Goal: Task Accomplishment & Management: Use online tool/utility

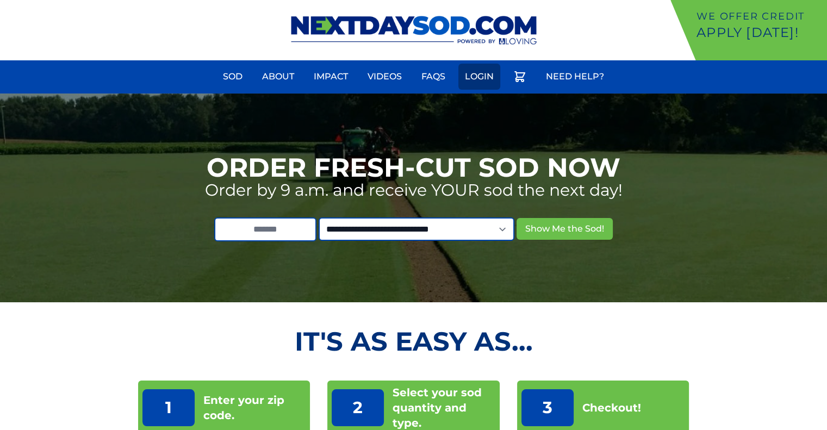
click at [481, 83] on link "Login" at bounding box center [479, 77] width 42 height 26
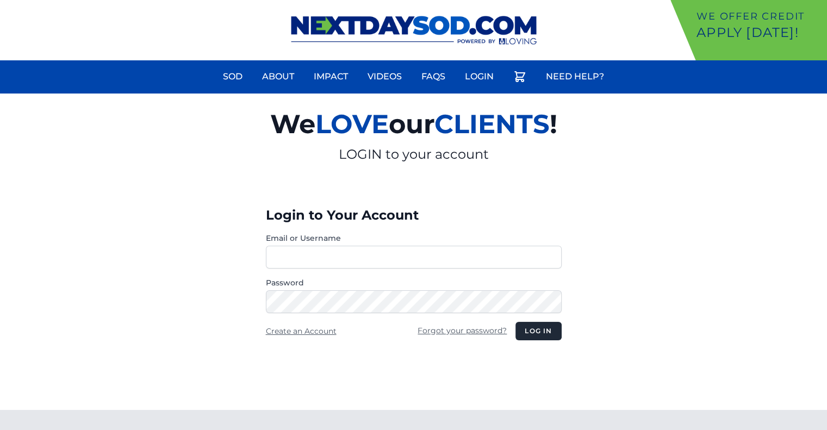
click at [483, 189] on div "Login to Your Account Email or Username Password Create an Account Forgot your …" at bounding box center [413, 291] width 313 height 238
click at [373, 256] on input "Email or Username" at bounding box center [414, 257] width 296 height 23
type input "********"
click at [516, 322] on button "Log in" at bounding box center [539, 331] width 46 height 18
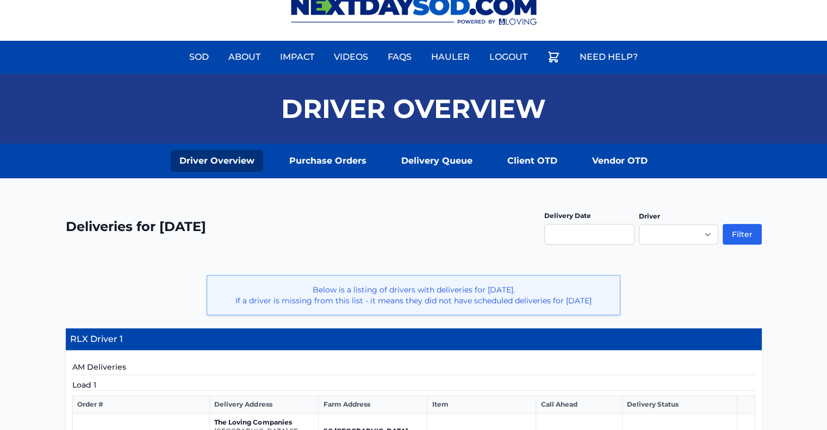
scroll to position [18, 0]
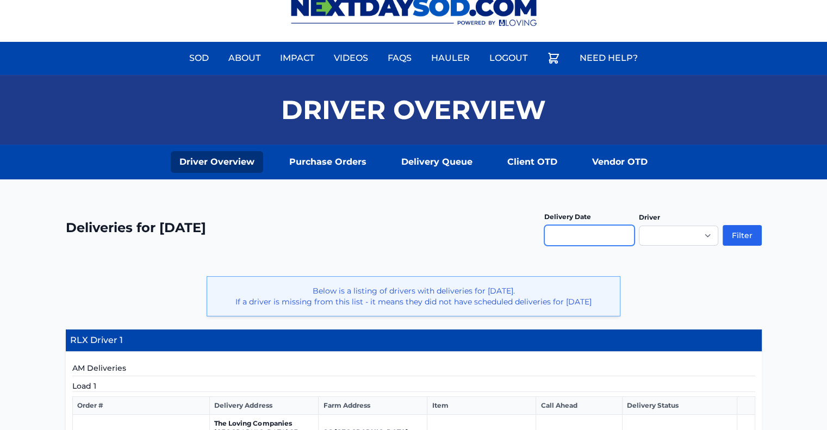
click at [594, 235] on input "text" at bounding box center [589, 235] width 90 height 21
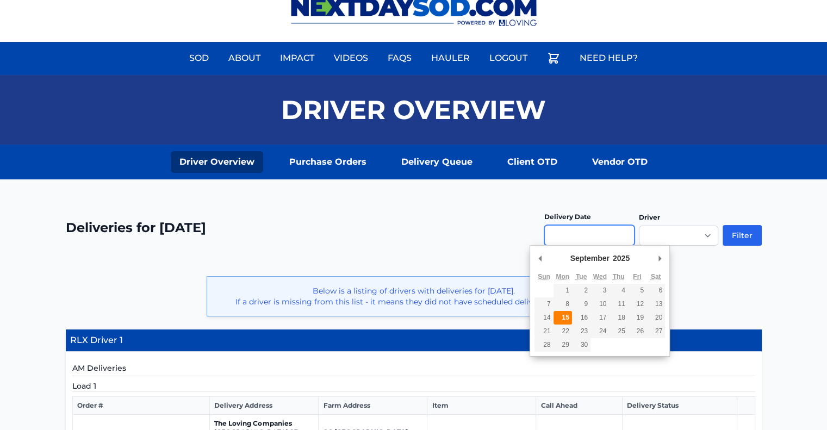
type input "**********"
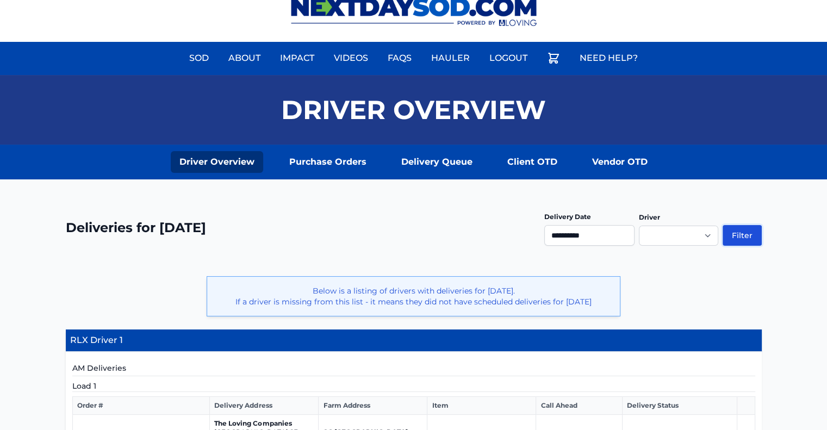
click at [735, 229] on button "Filter" at bounding box center [742, 235] width 39 height 21
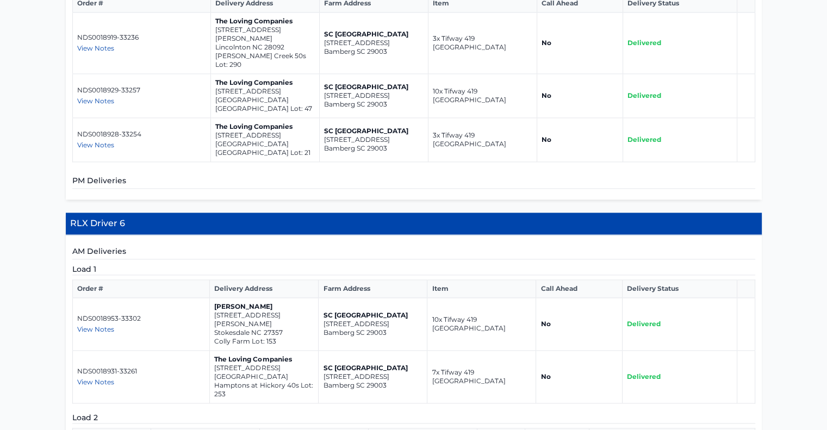
scroll to position [1529, 0]
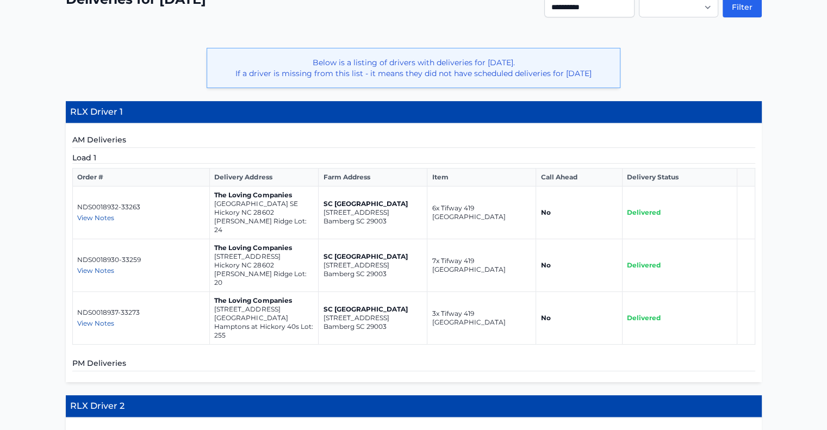
scroll to position [276, 0]
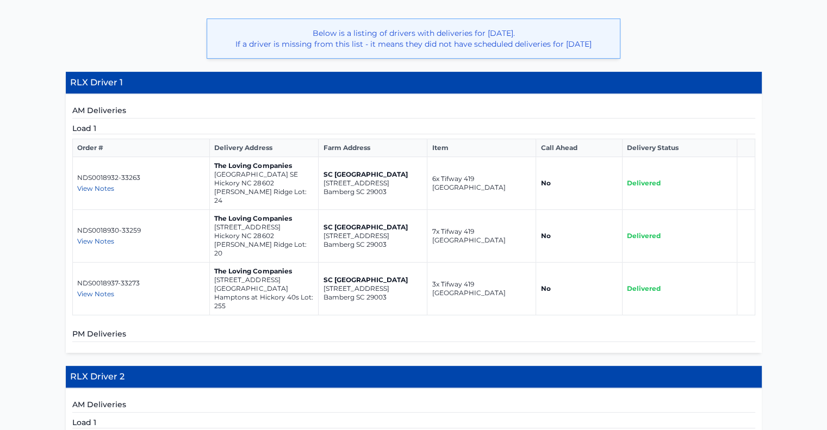
click at [255, 179] on p "1047 20th Ave Loop SE" at bounding box center [264, 174] width 100 height 9
click at [263, 179] on p "1047 20th Ave Loop SE" at bounding box center [264, 174] width 100 height 9
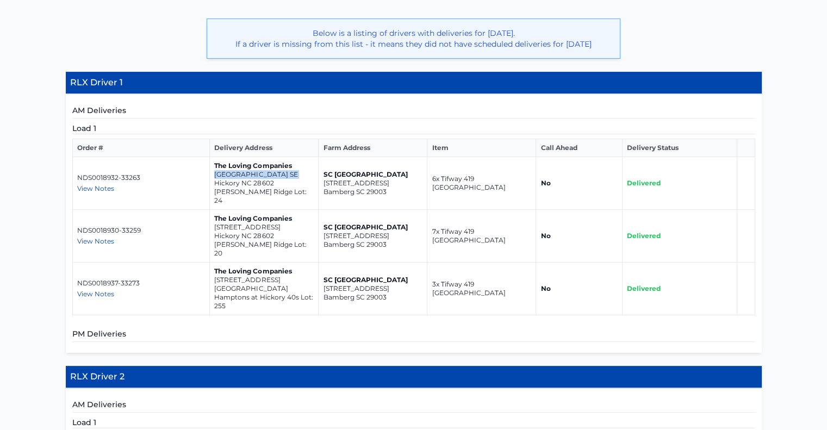
copy td "1047 20th Ave Loop SE"
click at [252, 226] on p "1039 20th Ave Loop SE" at bounding box center [264, 227] width 100 height 9
copy td "1039 20th Ave Loop SE"
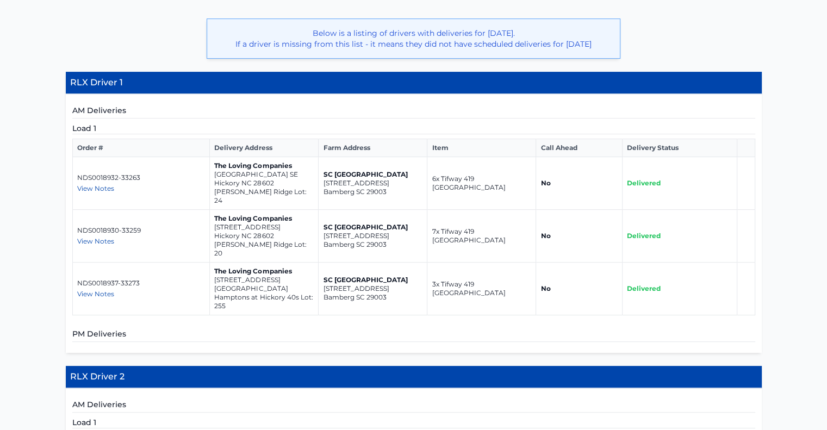
click at [253, 276] on p "518 13th Avenue Drive NE" at bounding box center [264, 280] width 100 height 9
copy td "518 13th Avenue Drive NE"
click at [239, 179] on p "1047 20th Ave Loop SE" at bounding box center [264, 174] width 100 height 9
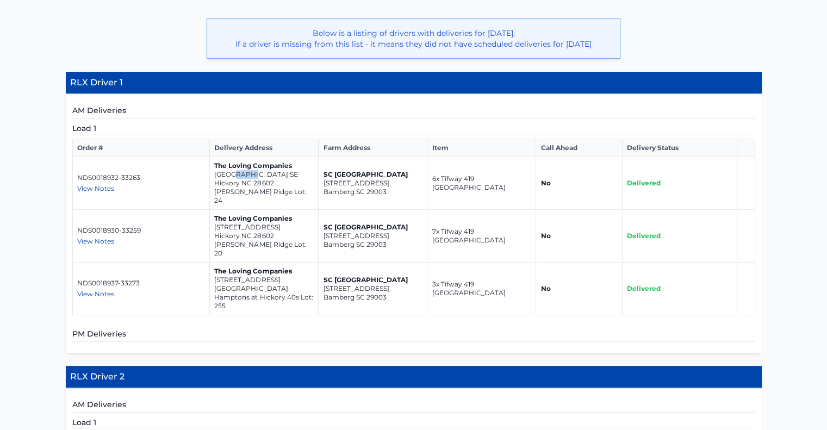
click at [239, 179] on p "1047 20th Ave Loop SE" at bounding box center [264, 174] width 100 height 9
copy td "1047 20th Ave Loop SE"
click at [232, 226] on p "1039 20th Ave Loop SE" at bounding box center [264, 227] width 100 height 9
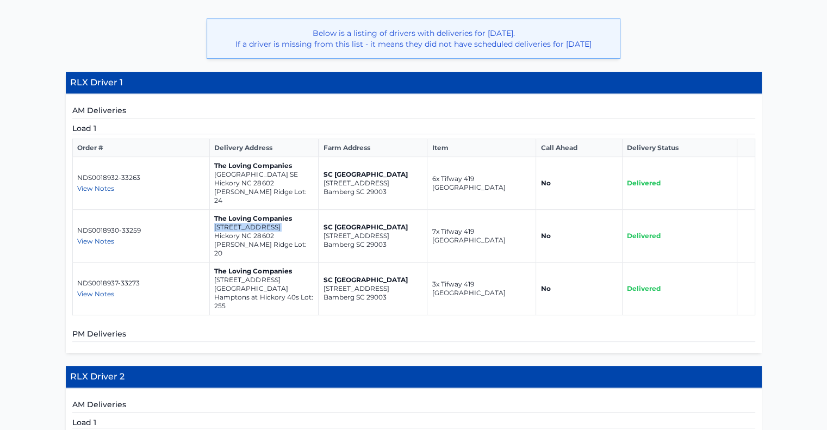
click at [232, 226] on p "1039 20th Ave Loop SE" at bounding box center [264, 227] width 100 height 9
copy td "1039 20th Ave Loop SE"
click at [264, 276] on p "518 13th Avenue Drive NE" at bounding box center [264, 280] width 100 height 9
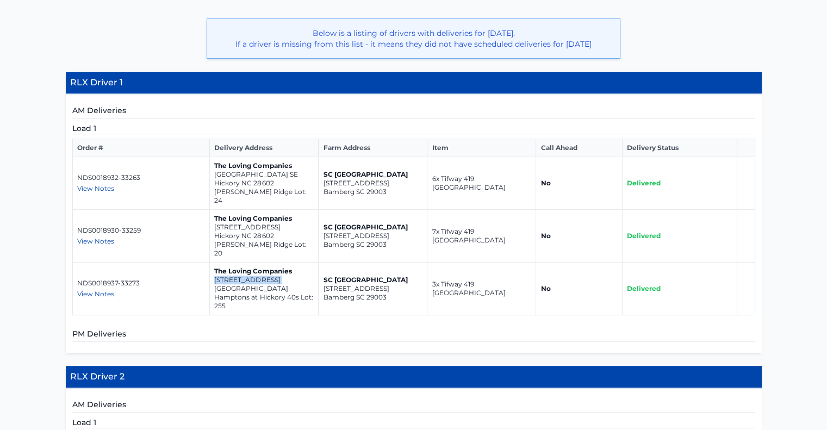
copy td "518 13th Avenue Drive NE"
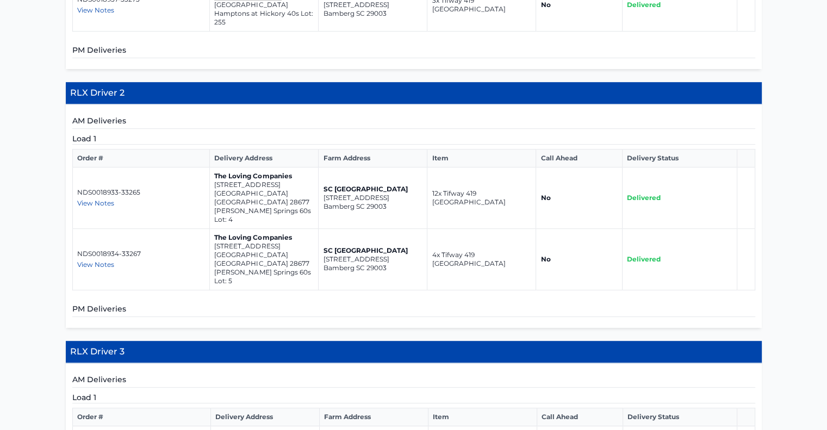
scroll to position [563, 0]
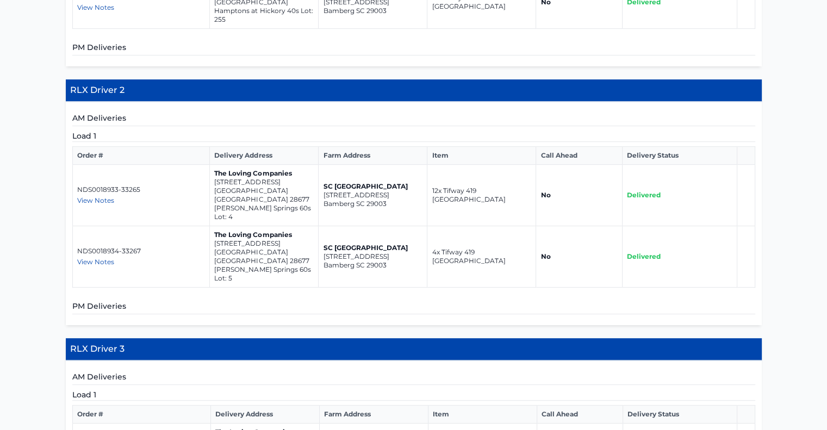
click at [251, 178] on p "143 Apple Orchard Court" at bounding box center [264, 182] width 100 height 9
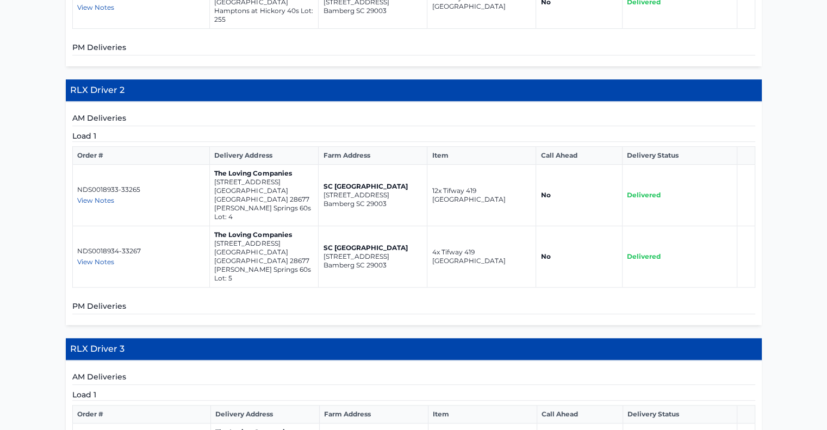
click at [233, 239] on p "[STREET_ADDRESS]" at bounding box center [264, 243] width 100 height 9
copy td "[STREET_ADDRESS]"
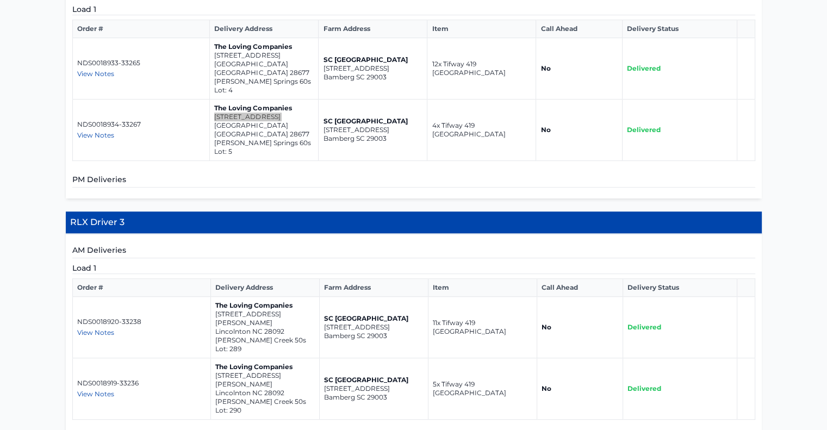
scroll to position [692, 0]
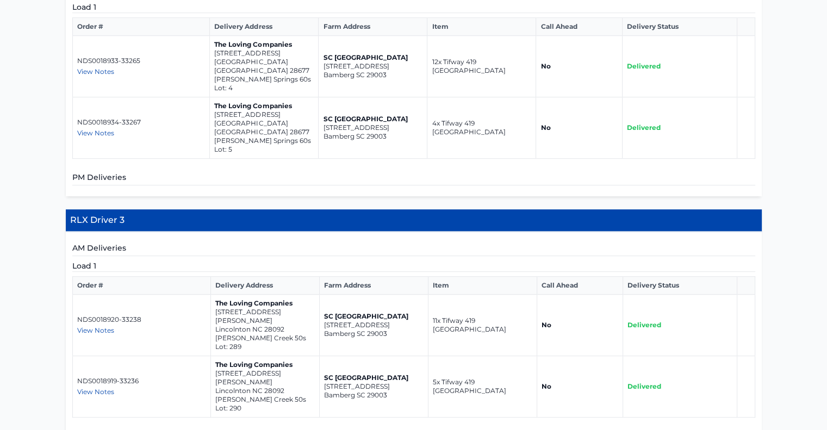
click at [237, 308] on p "4598 Harris Elliot Road" at bounding box center [265, 316] width 100 height 17
copy td "4598 Harris Elliot Road"
click at [242, 369] on p "4602 Harris Elliot Road" at bounding box center [265, 377] width 100 height 17
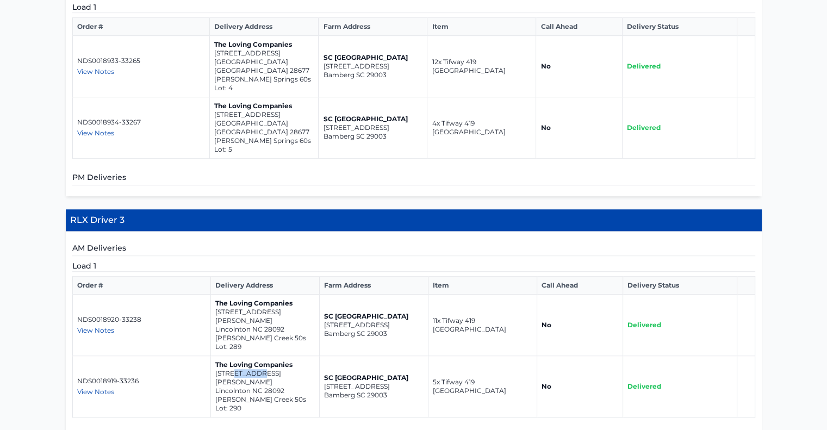
click at [242, 369] on p "4602 Harris Elliot Road" at bounding box center [265, 377] width 100 height 17
copy td "4602 Harris Elliot Road"
click at [257, 308] on p "4598 Harris Elliot Road" at bounding box center [265, 316] width 100 height 17
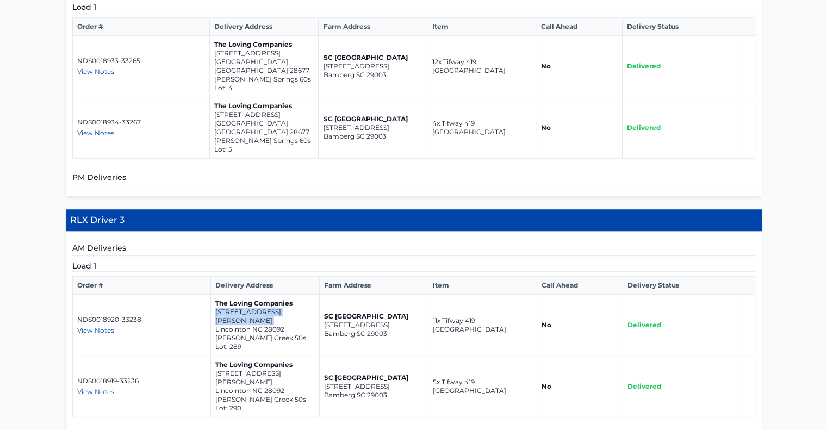
click at [257, 308] on p "4598 Harris Elliot Road" at bounding box center [265, 316] width 100 height 17
copy td "4598 Harris Elliot Road"
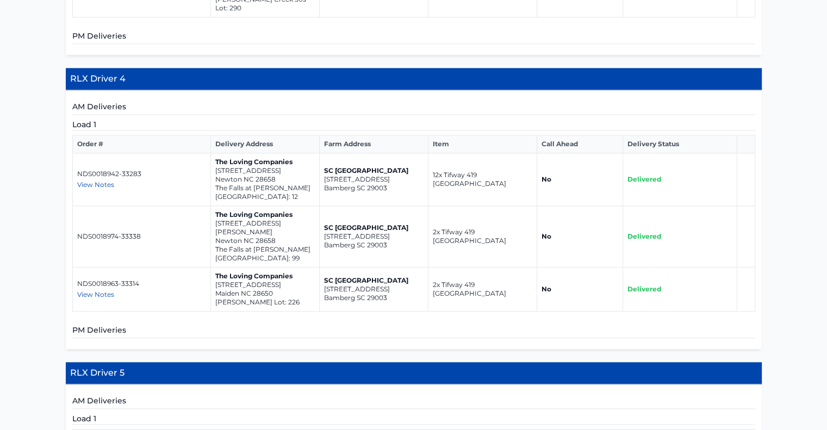
scroll to position [1075, 0]
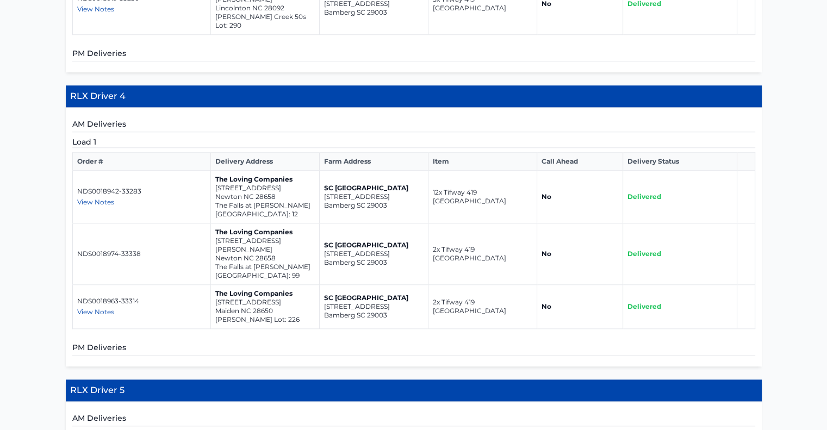
click at [245, 184] on p "1780 Falls Cove Road" at bounding box center [265, 188] width 100 height 9
click at [234, 237] on p "470 Janie Circle" at bounding box center [265, 245] width 100 height 17
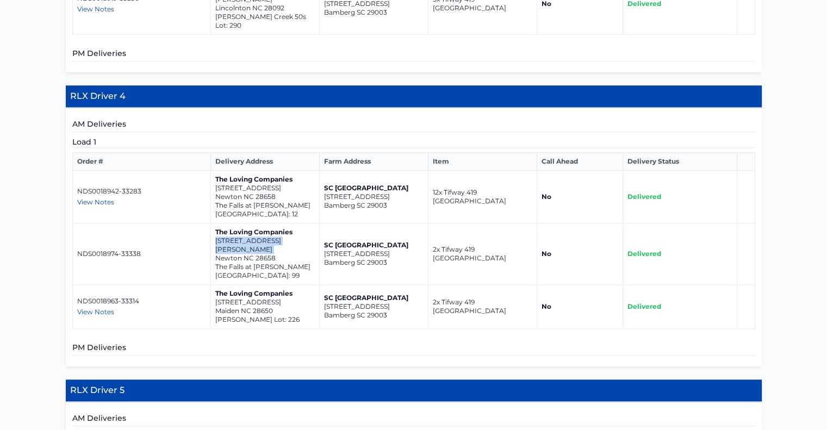
click at [234, 237] on p "470 Janie Circle" at bounding box center [265, 245] width 100 height 17
click at [230, 298] on p "6442 Fairfax Ct" at bounding box center [265, 302] width 100 height 9
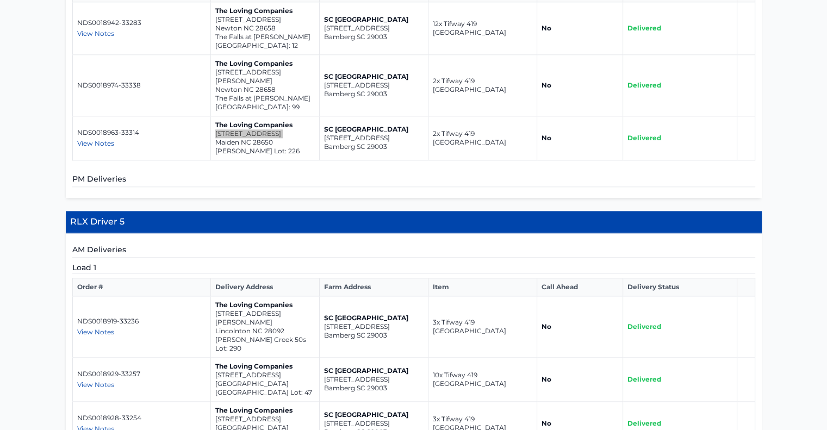
scroll to position [1242, 0]
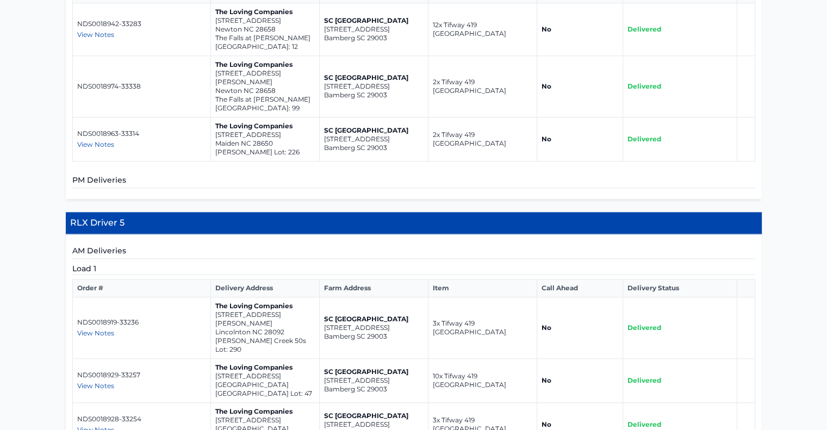
click at [243, 311] on p "4602 Harris Elliot Road" at bounding box center [265, 319] width 100 height 17
click at [245, 372] on p "1316 Yellow Springs Drive" at bounding box center [265, 376] width 100 height 9
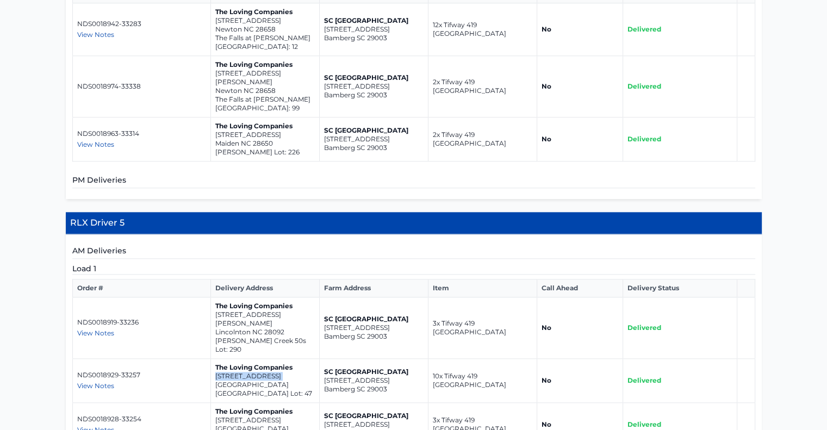
click at [245, 372] on p "1316 Yellow Springs Drive" at bounding box center [265, 376] width 100 height 9
click at [244, 416] on p "1232 Yellow Springs Drive" at bounding box center [265, 420] width 100 height 9
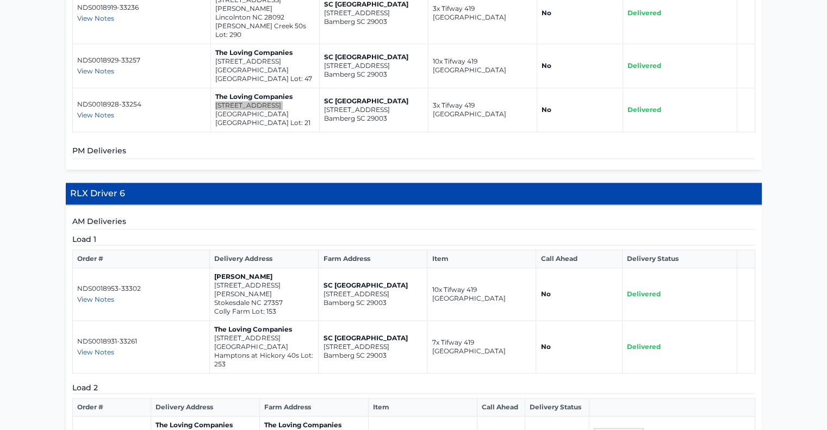
scroll to position [1558, 0]
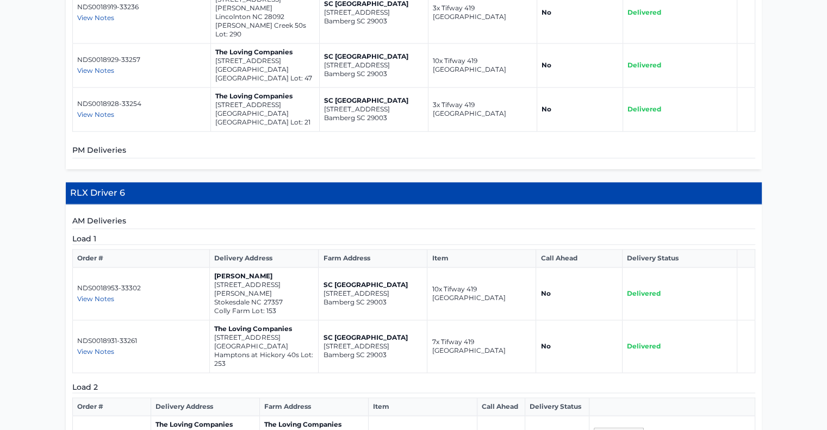
click at [243, 281] on p "110 Holly oak way" at bounding box center [264, 289] width 100 height 17
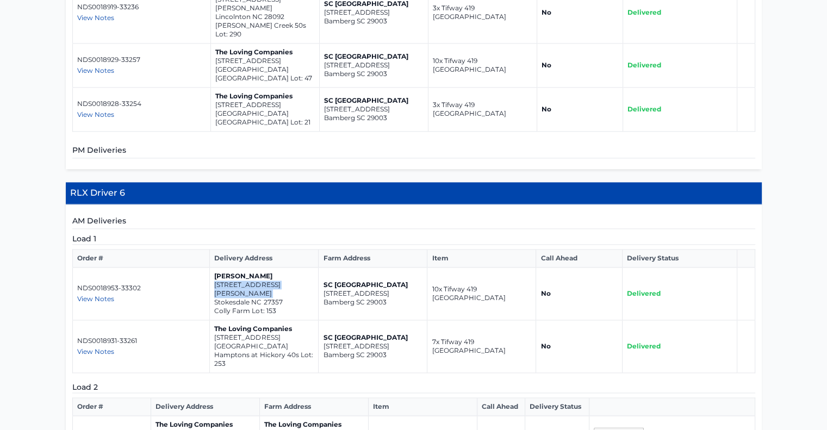
click at [243, 281] on p "110 Holly oak way" at bounding box center [264, 289] width 100 height 17
click at [256, 333] on p "526 13th Avenue Drive NE" at bounding box center [264, 337] width 100 height 9
click at [292, 429] on p "510 13th Avenue Drive NE" at bounding box center [314, 433] width 100 height 9
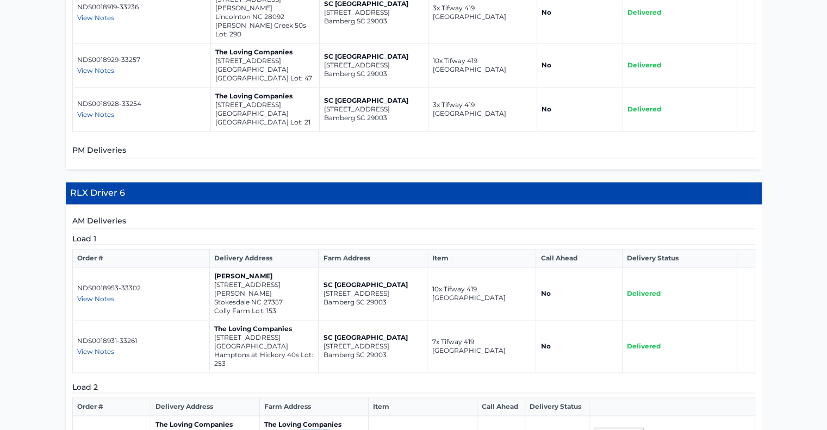
click at [292, 429] on p "510 13th Avenue Drive NE" at bounding box center [314, 433] width 100 height 9
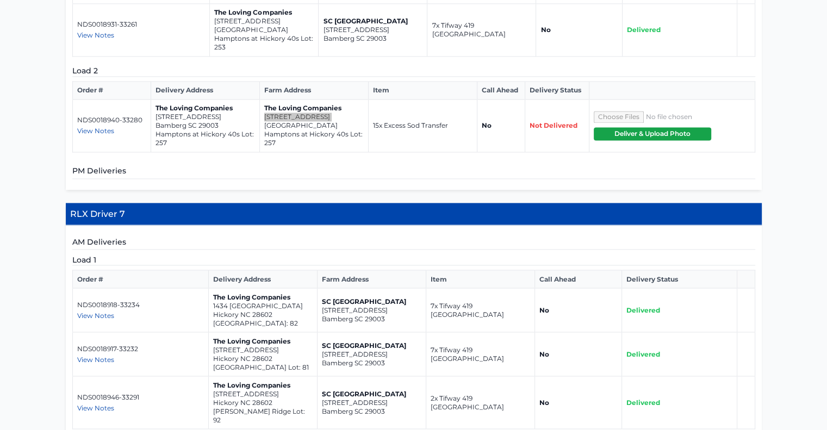
scroll to position [1877, 0]
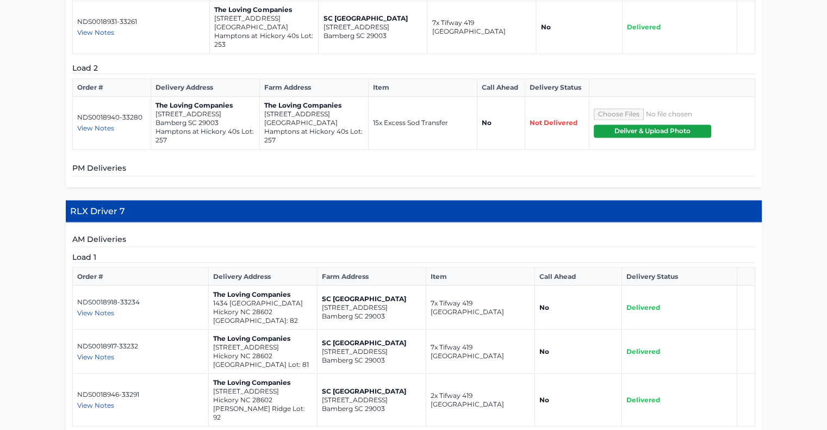
click at [234, 299] on p "1434 Mammoth Road" at bounding box center [263, 303] width 100 height 9
click at [260, 343] on p "1438 Mammoth Road" at bounding box center [263, 347] width 100 height 9
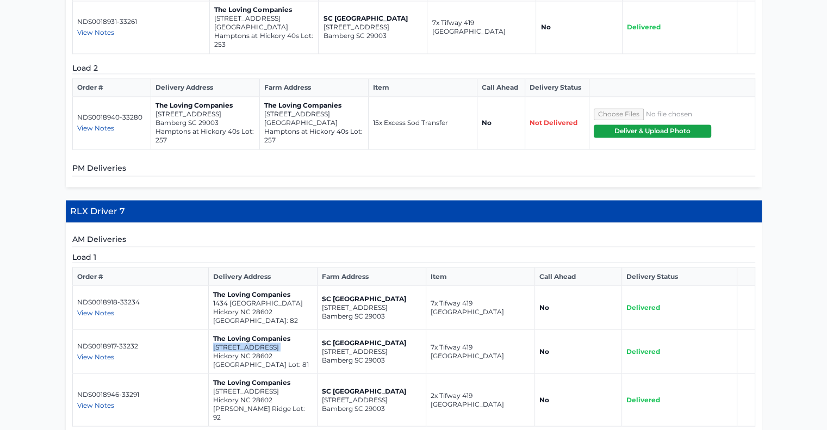
click at [260, 343] on p "1438 Mammoth Road" at bounding box center [263, 347] width 100 height 9
click at [248, 387] on p "1024 20th Ave Way SE" at bounding box center [263, 391] width 100 height 9
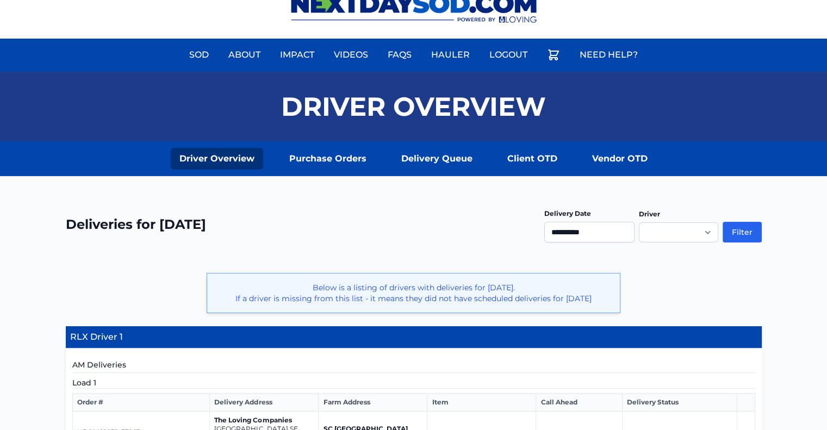
scroll to position [0, 0]
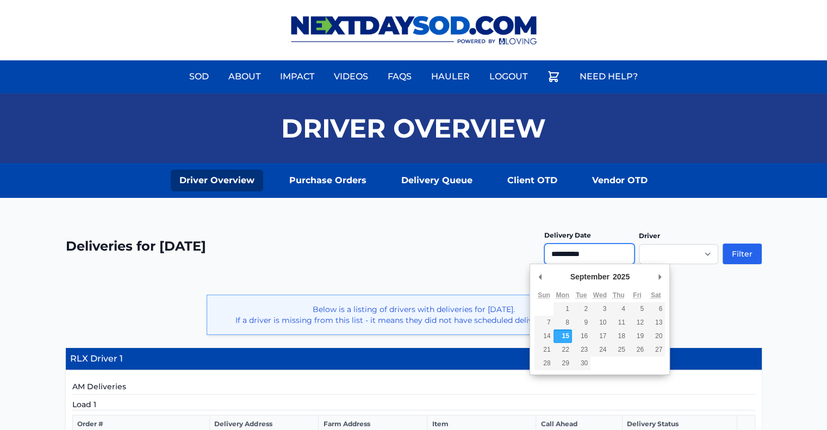
type input "**********"
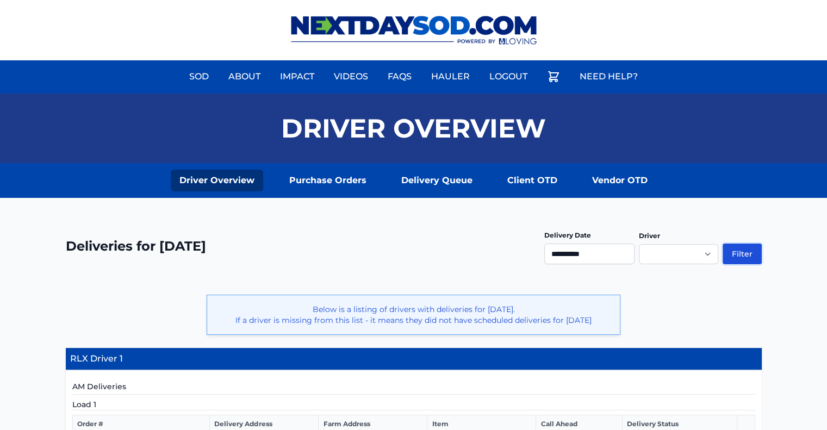
click at [748, 253] on button "Filter" at bounding box center [742, 254] width 39 height 21
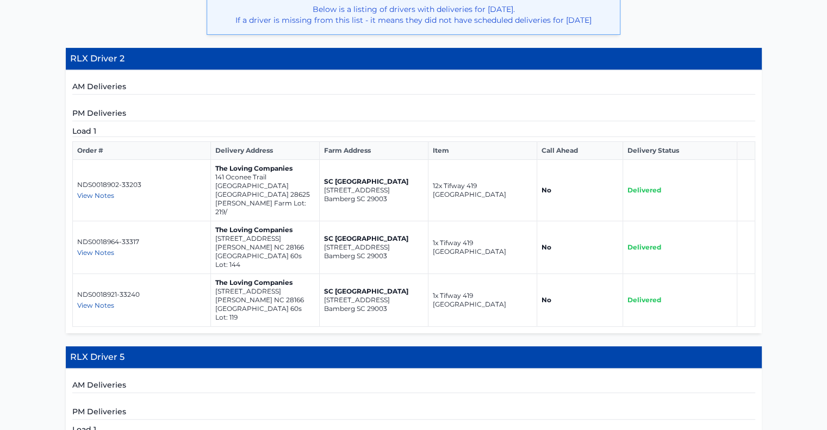
scroll to position [294, 0]
